Goal: Communication & Community: Share content

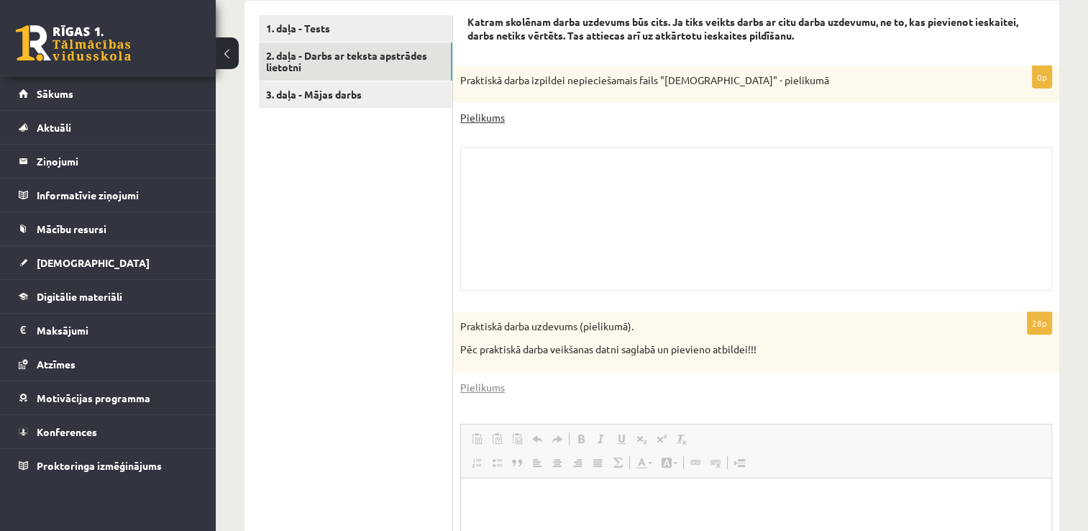
click at [477, 117] on link "Pielikums" at bounding box center [482, 117] width 45 height 15
click at [121, 167] on legend "Ziņojumi 0" at bounding box center [117, 161] width 161 height 33
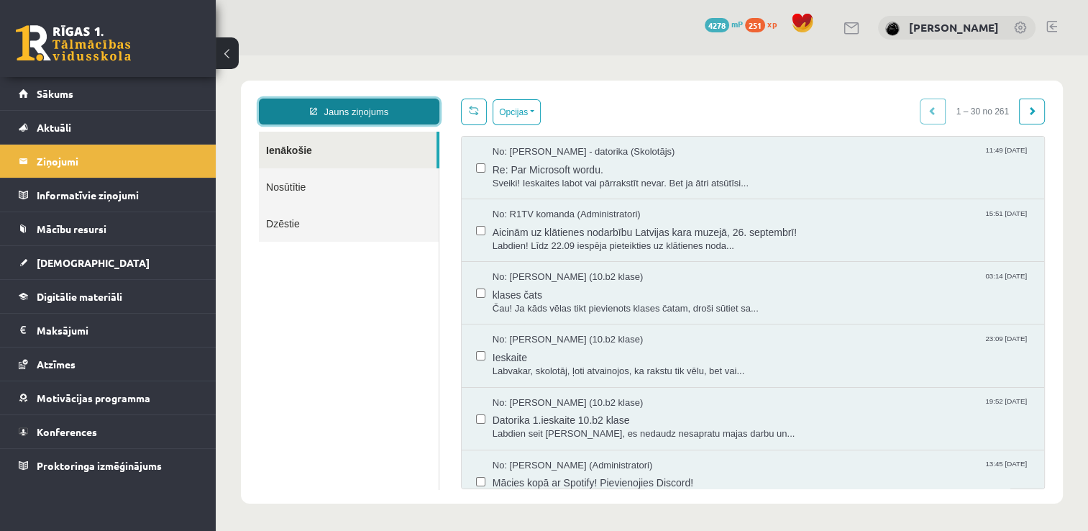
click at [412, 114] on link "Jauns ziņojums" at bounding box center [349, 112] width 181 height 26
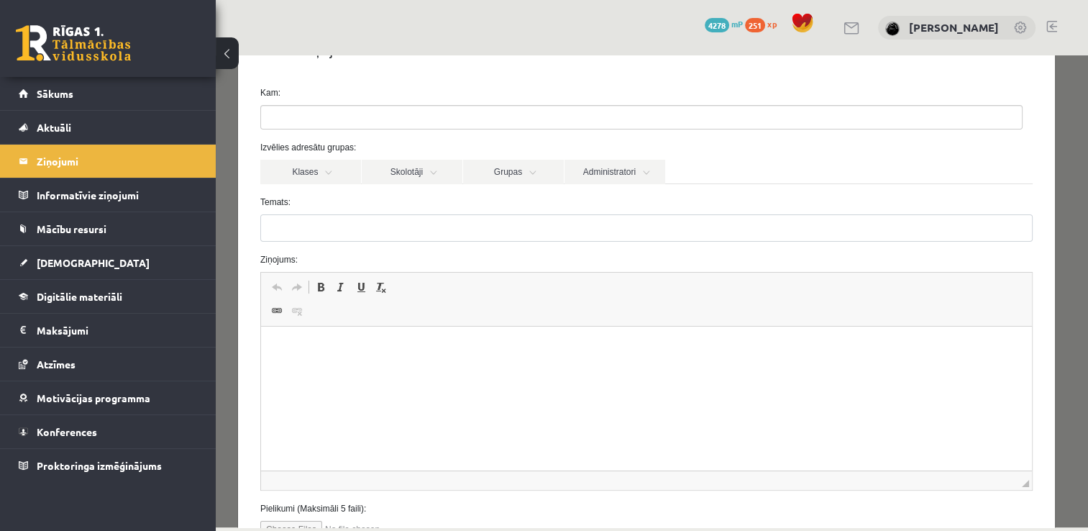
scroll to position [162, 0]
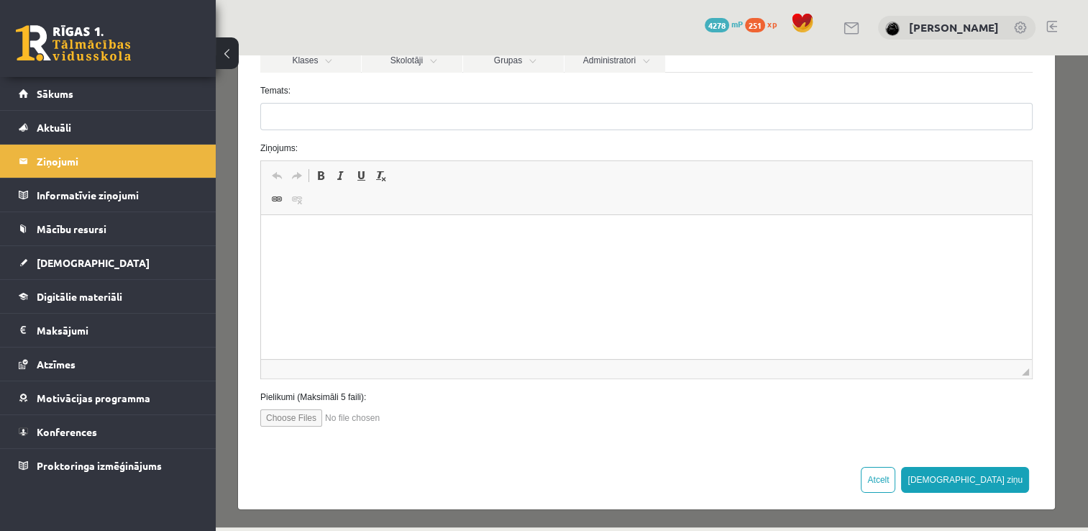
click at [307, 413] on input "file" at bounding box center [341, 417] width 163 height 17
type input "**********"
click at [432, 238] on p "Editor, wiswyg-editor-47024733936880-1758102689-860" at bounding box center [646, 236] width 742 height 15
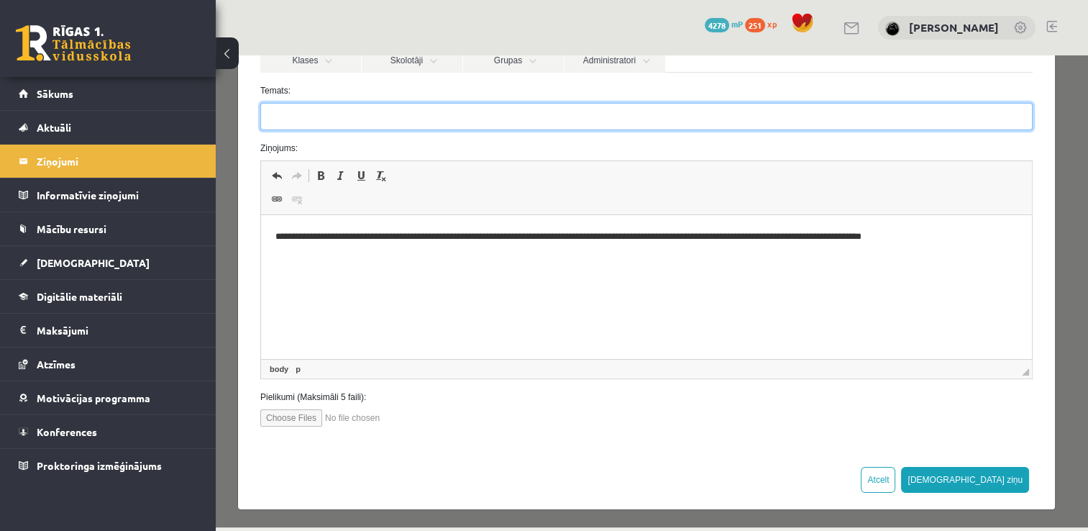
click at [462, 120] on input "Temats:" at bounding box center [646, 116] width 773 height 27
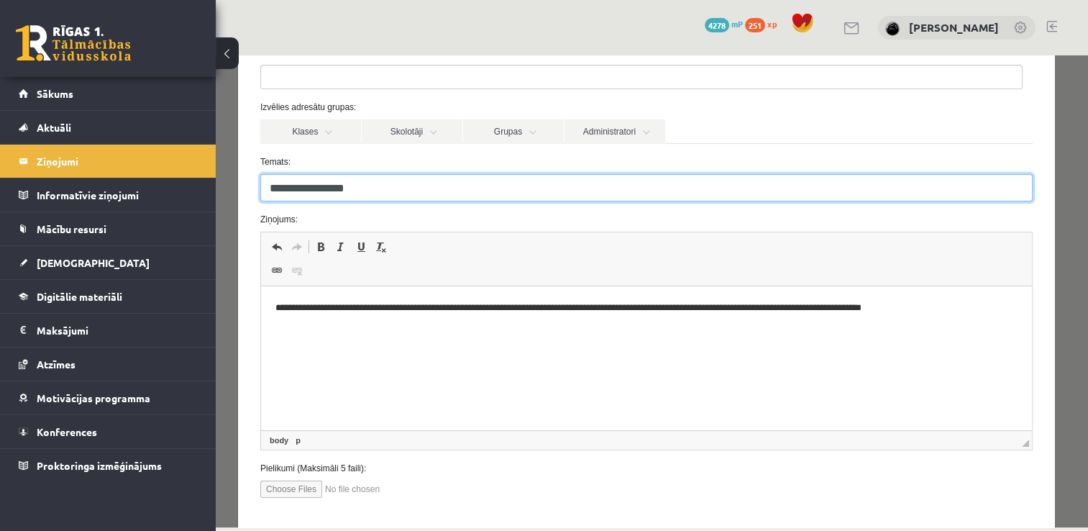
scroll to position [90, 0]
type input "**********"
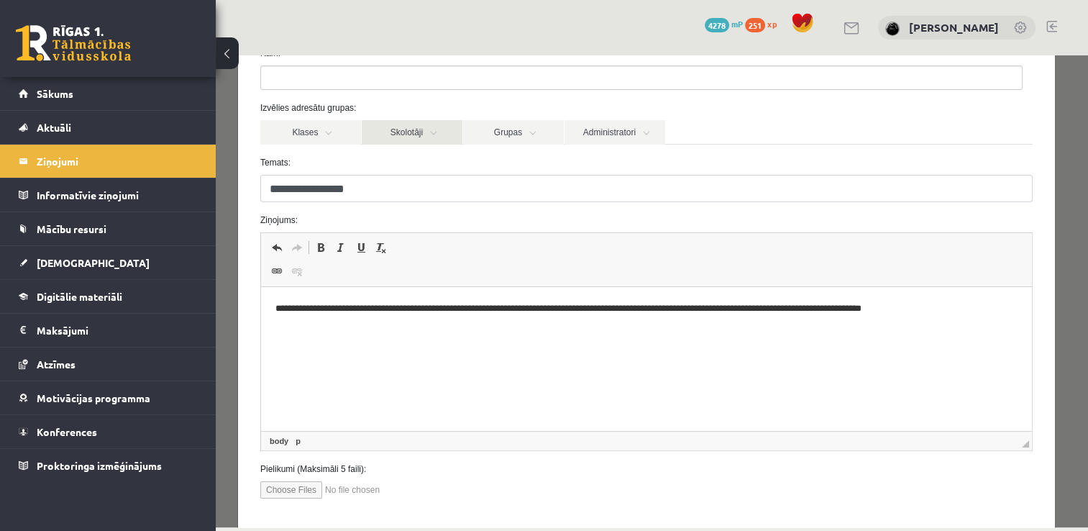
click at [442, 132] on link "Skolotāji" at bounding box center [412, 132] width 101 height 24
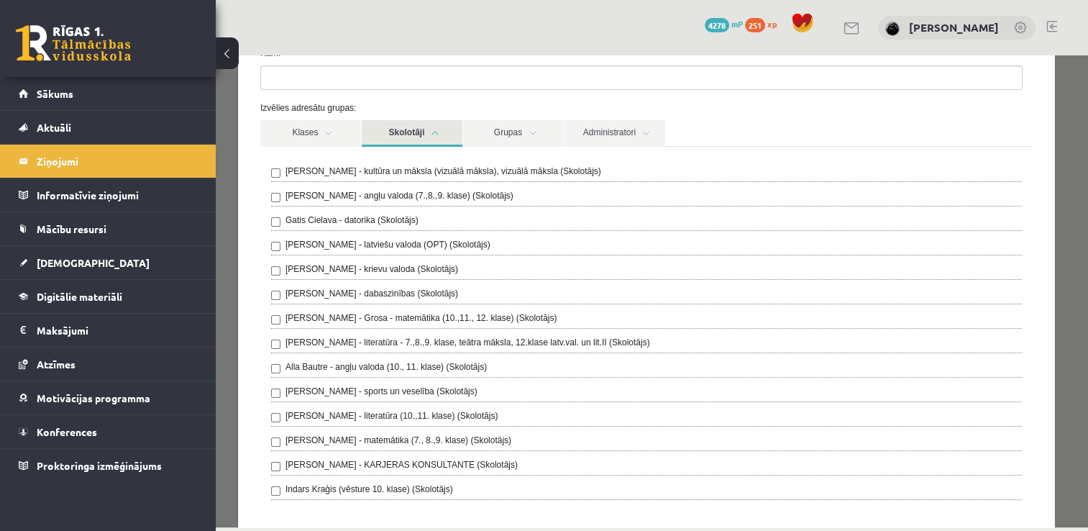
click at [390, 219] on label "Gatis Cielava - datorika (Skolotājs)" at bounding box center [352, 220] width 133 height 13
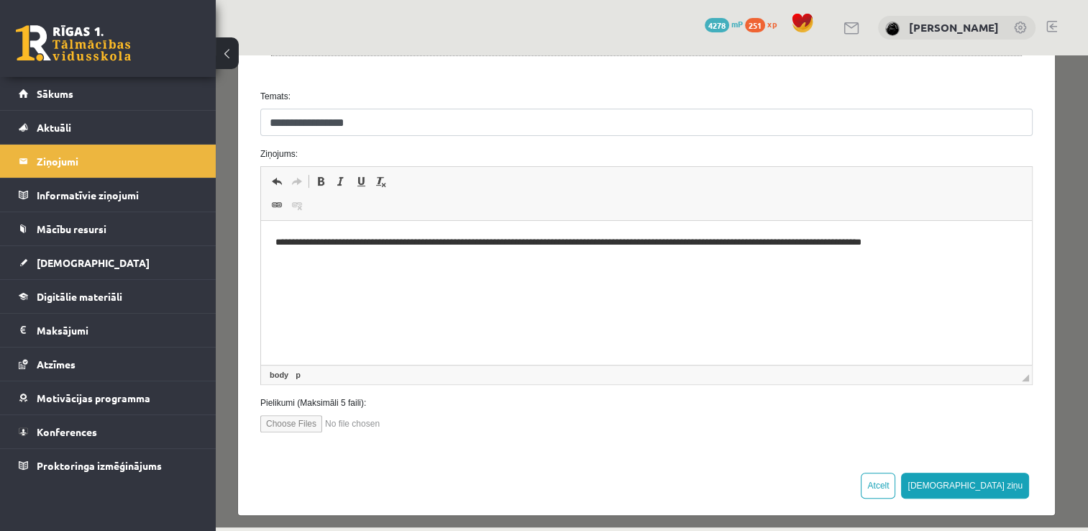
scroll to position [537, 0]
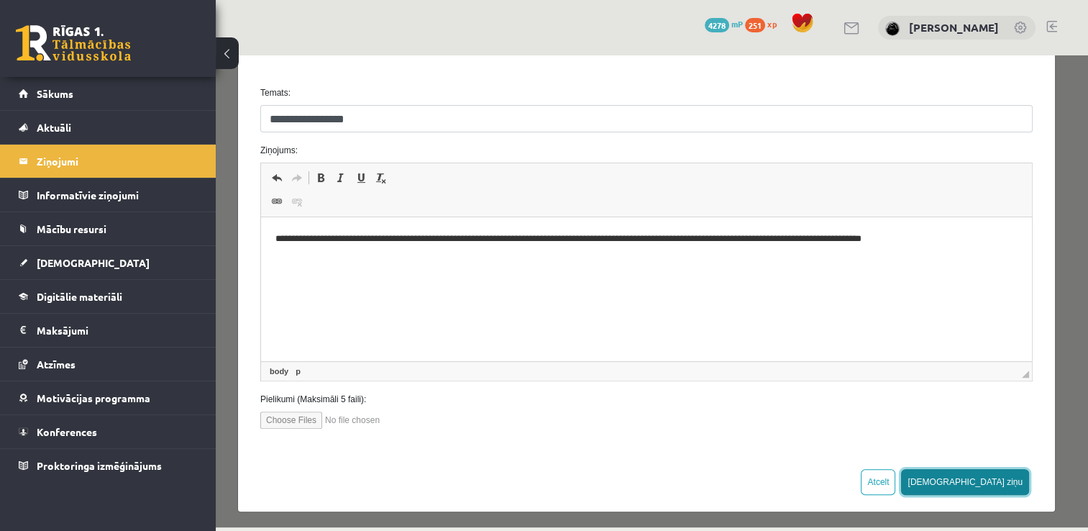
click at [988, 480] on button "[DEMOGRAPHIC_DATA] ziņu" at bounding box center [965, 482] width 128 height 26
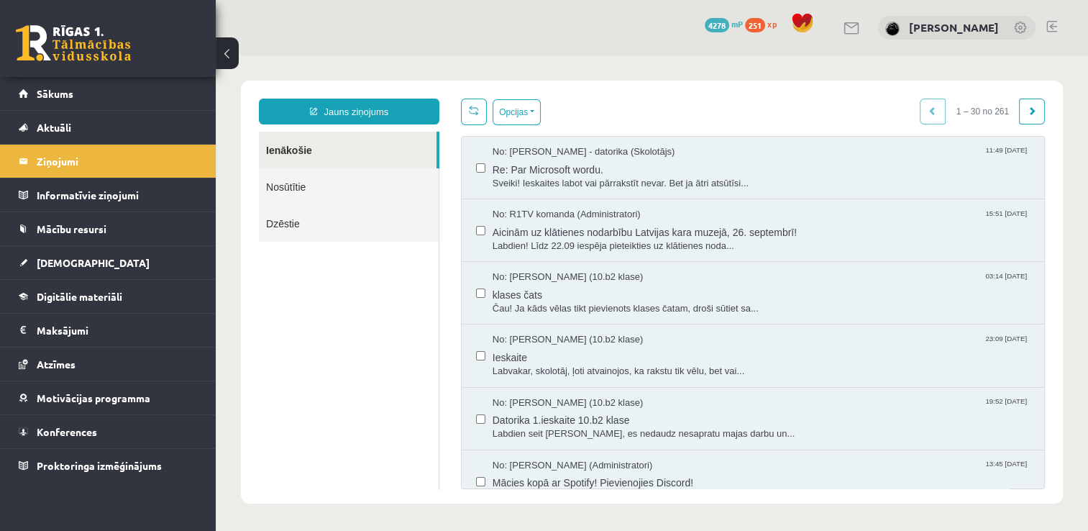
scroll to position [0, 0]
